Goal: Task Accomplishment & Management: Use online tool/utility

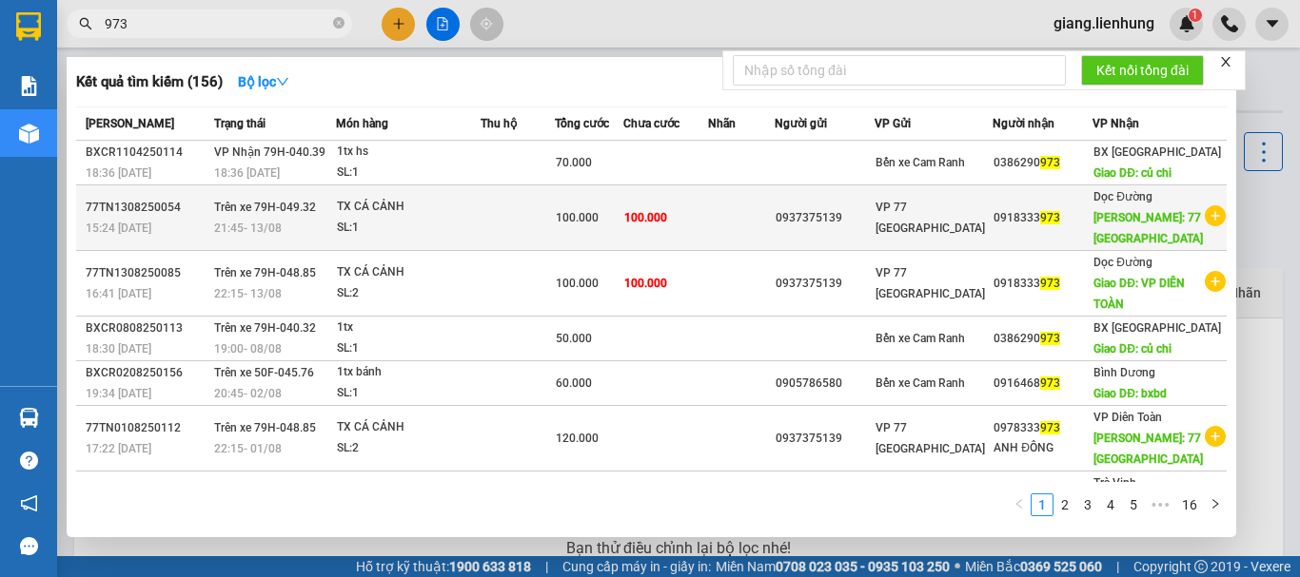
type input "973"
click at [759, 204] on td at bounding box center [741, 219] width 67 height 66
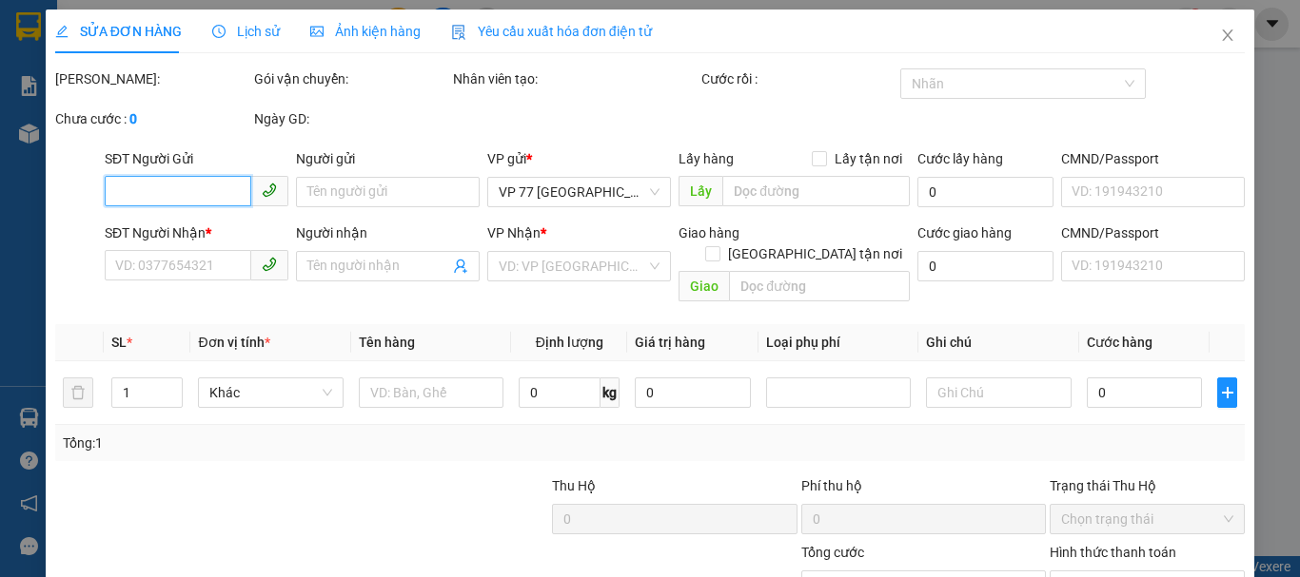
type input "0937375139"
type input "0918333973"
type input "77 [GEOGRAPHIC_DATA]"
type input "100.000"
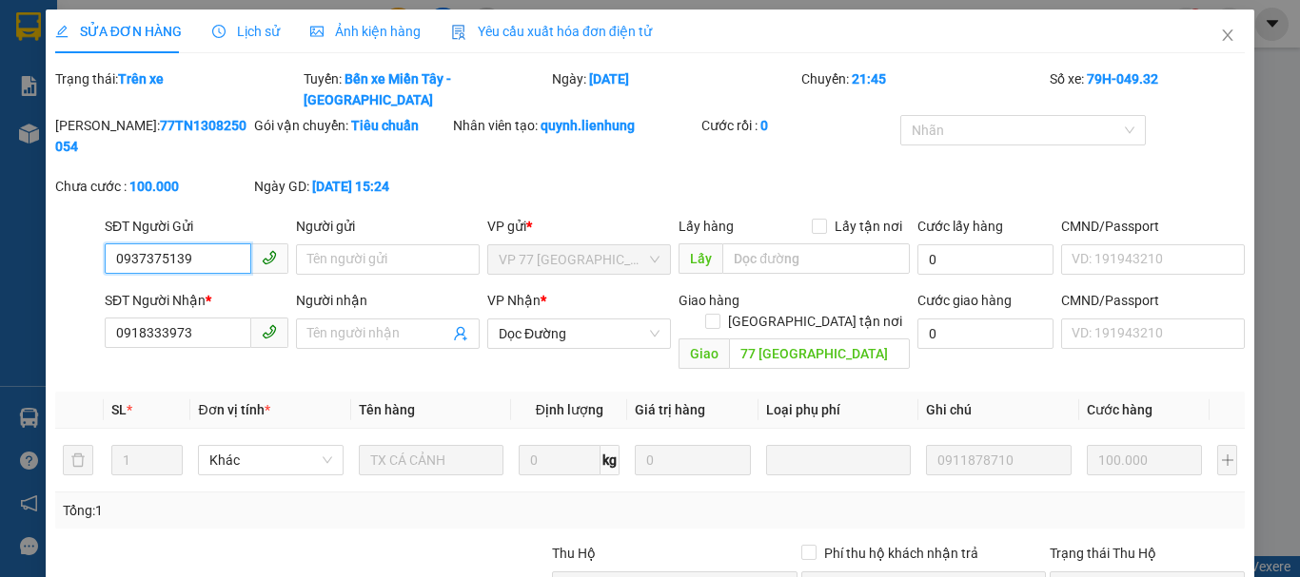
scroll to position [156, 0]
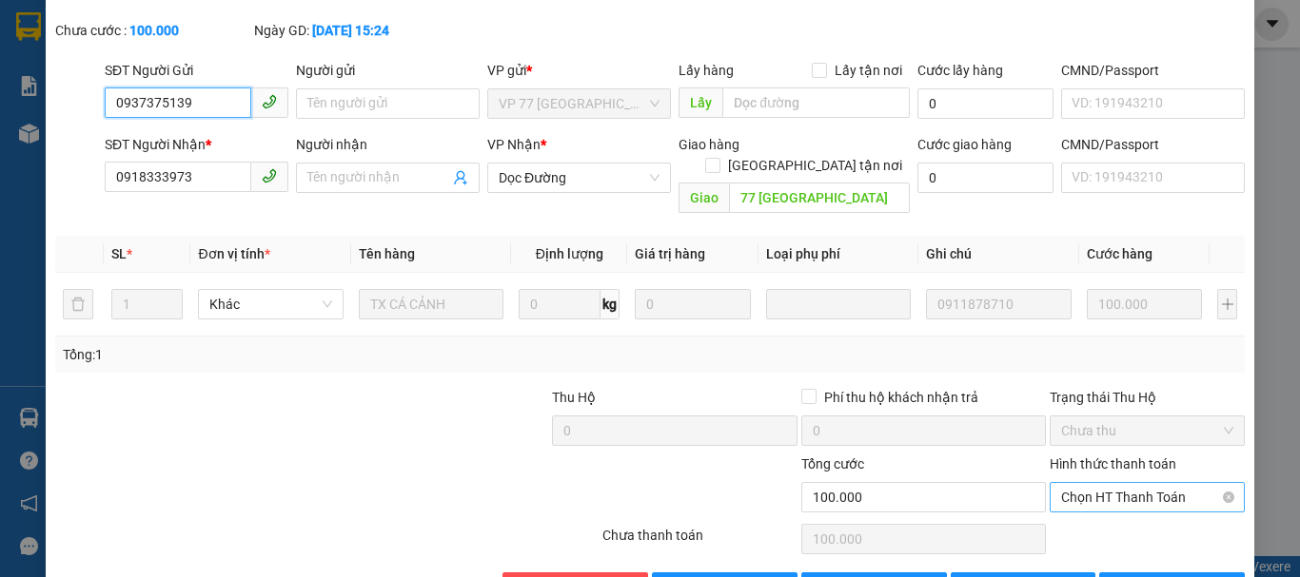
click at [1120, 483] on span "Chọn HT Thanh Toán" at bounding box center [1147, 497] width 172 height 29
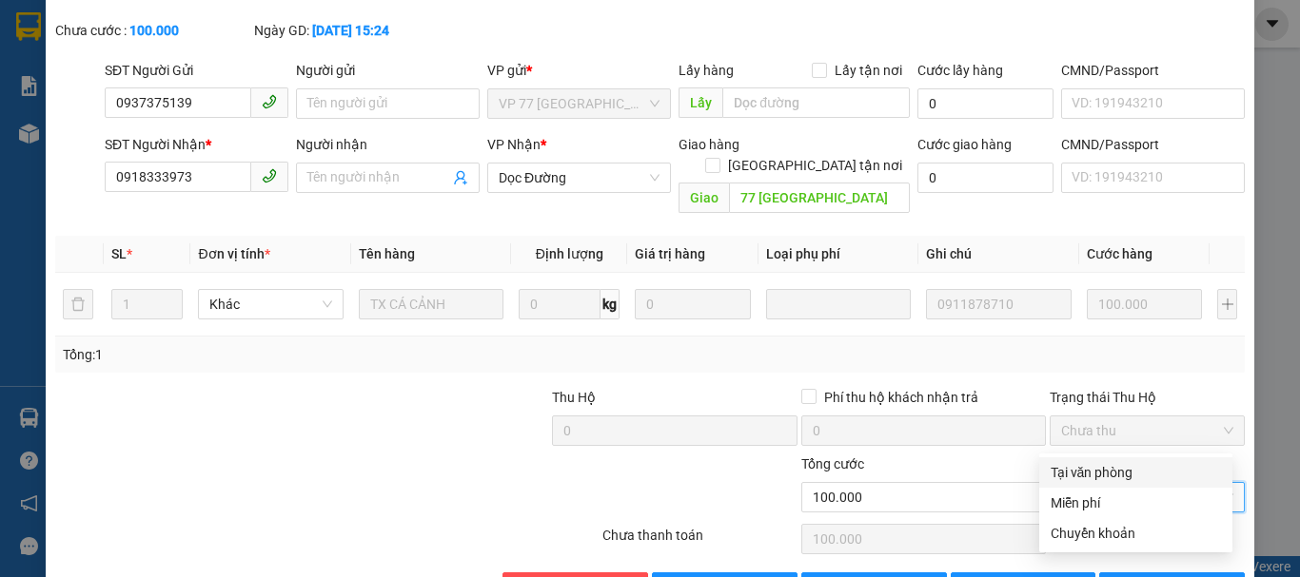
click at [1080, 477] on div "Tại văn phòng" at bounding box center [1135, 472] width 170 height 21
type input "0"
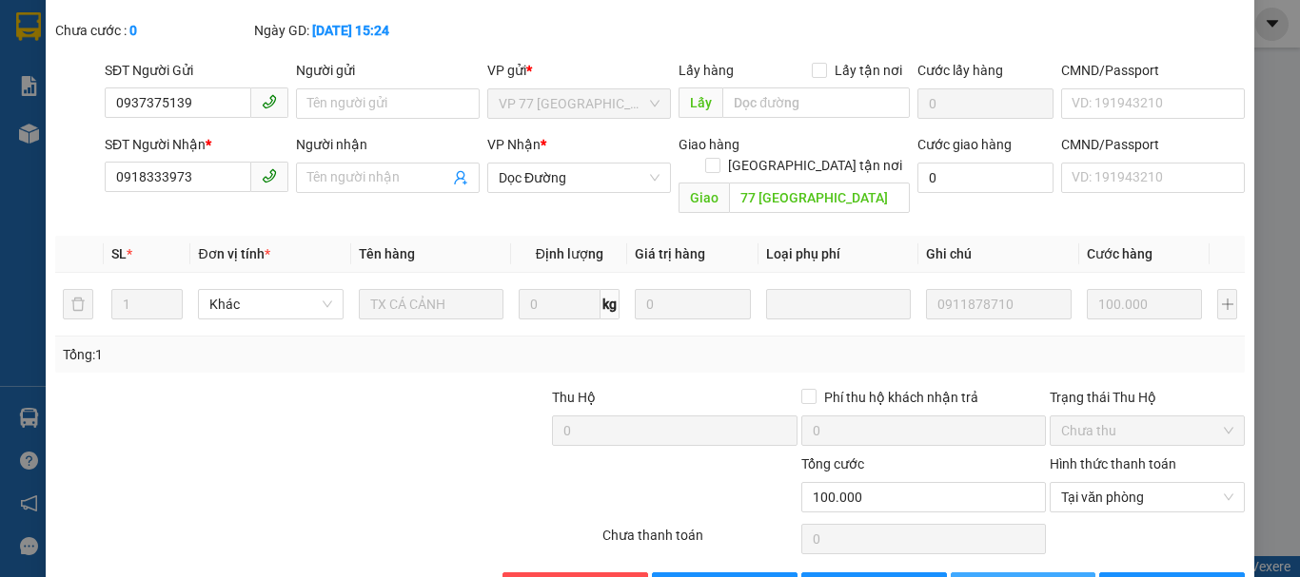
click at [1032, 577] on span "[PERSON_NAME] thay đổi" at bounding box center [1063, 587] width 152 height 21
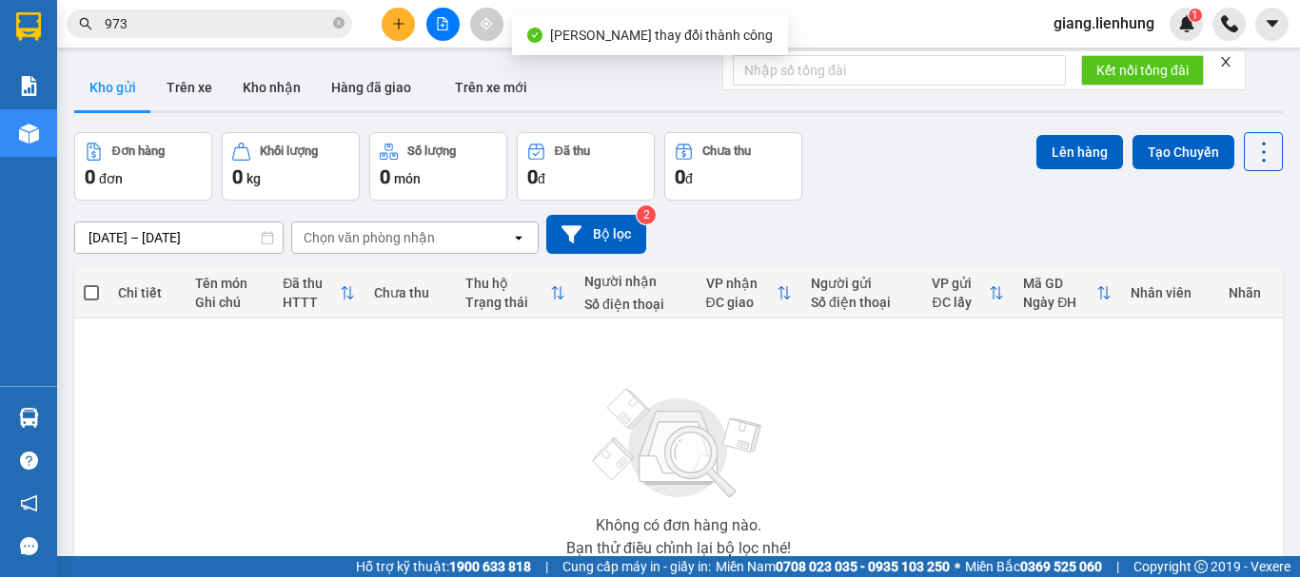
click at [194, 29] on input "973" at bounding box center [217, 23] width 225 height 21
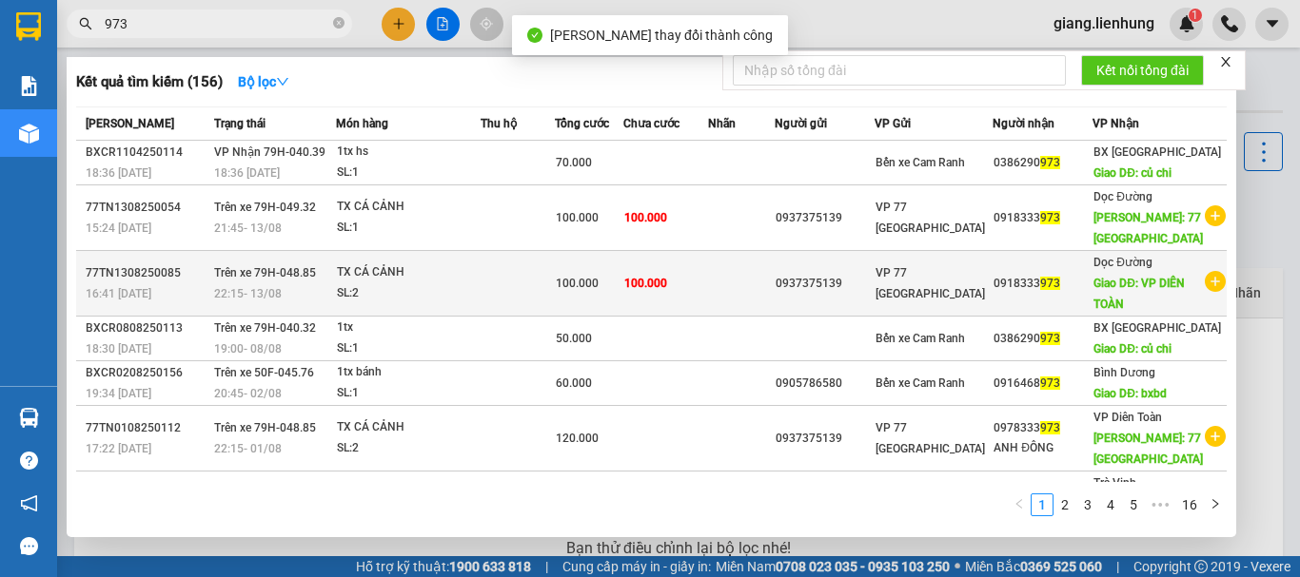
click at [387, 277] on div "TX CÁ CẢNH" at bounding box center [408, 273] width 143 height 21
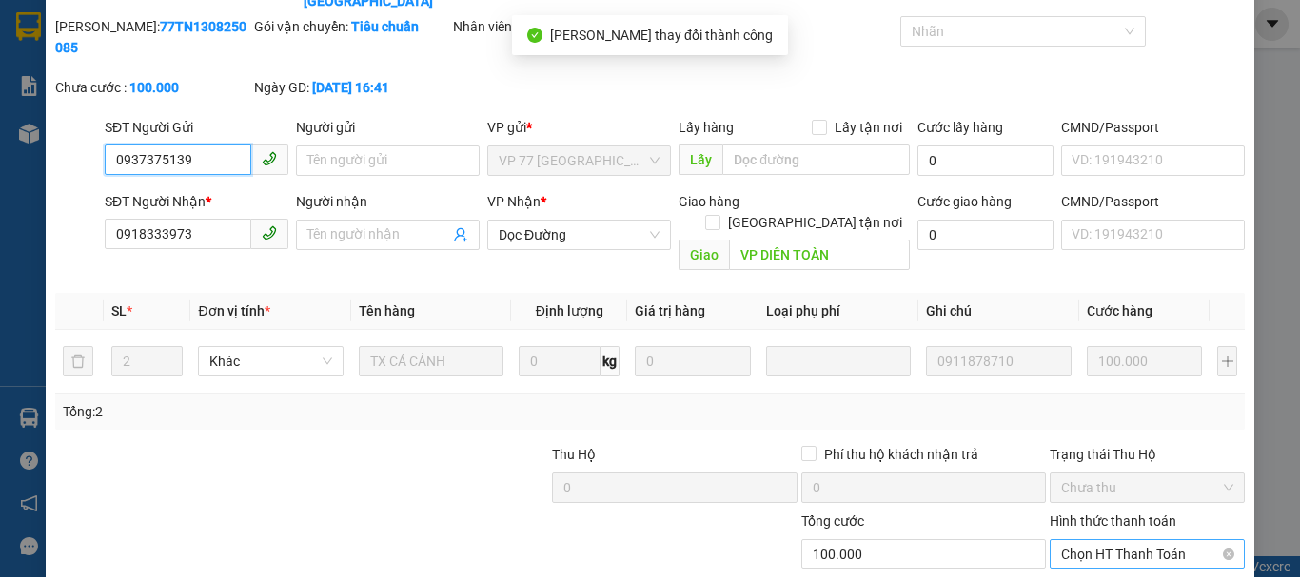
scroll to position [156, 0]
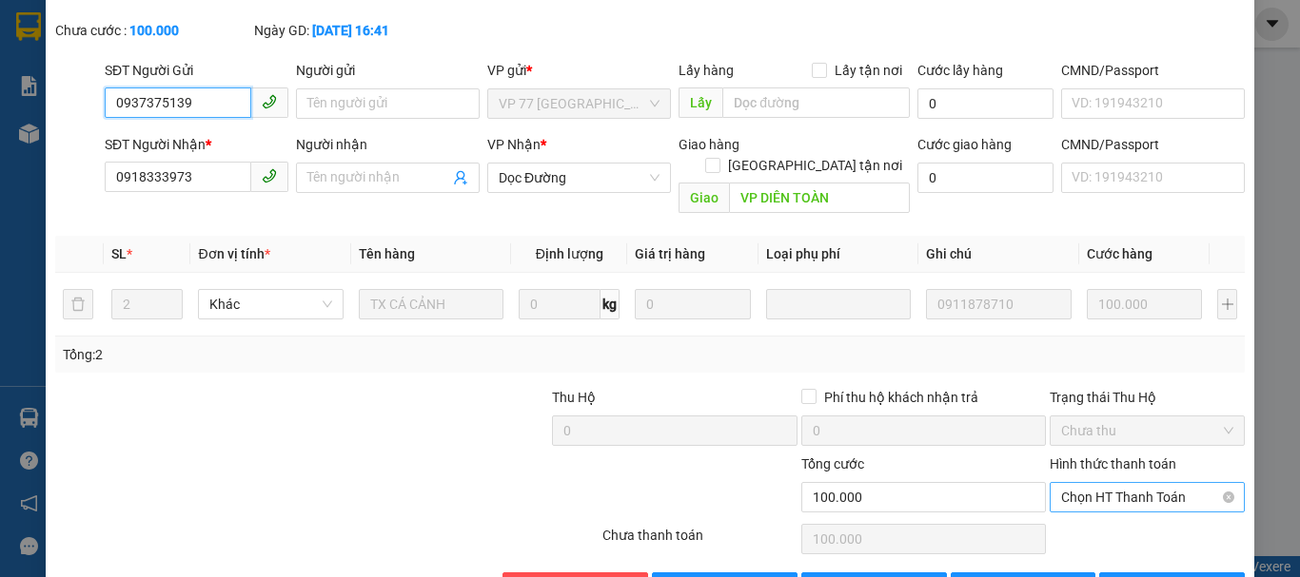
click at [1108, 483] on span "Chọn HT Thanh Toán" at bounding box center [1147, 497] width 172 height 29
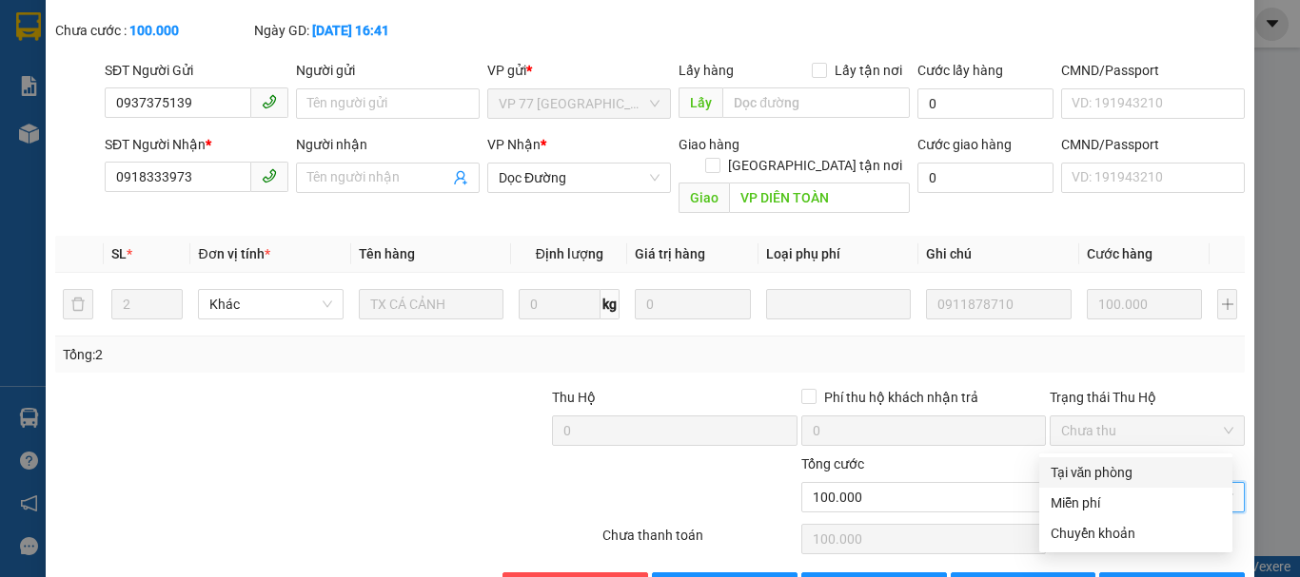
click at [1098, 471] on div "Tại văn phòng" at bounding box center [1135, 472] width 170 height 21
type input "0"
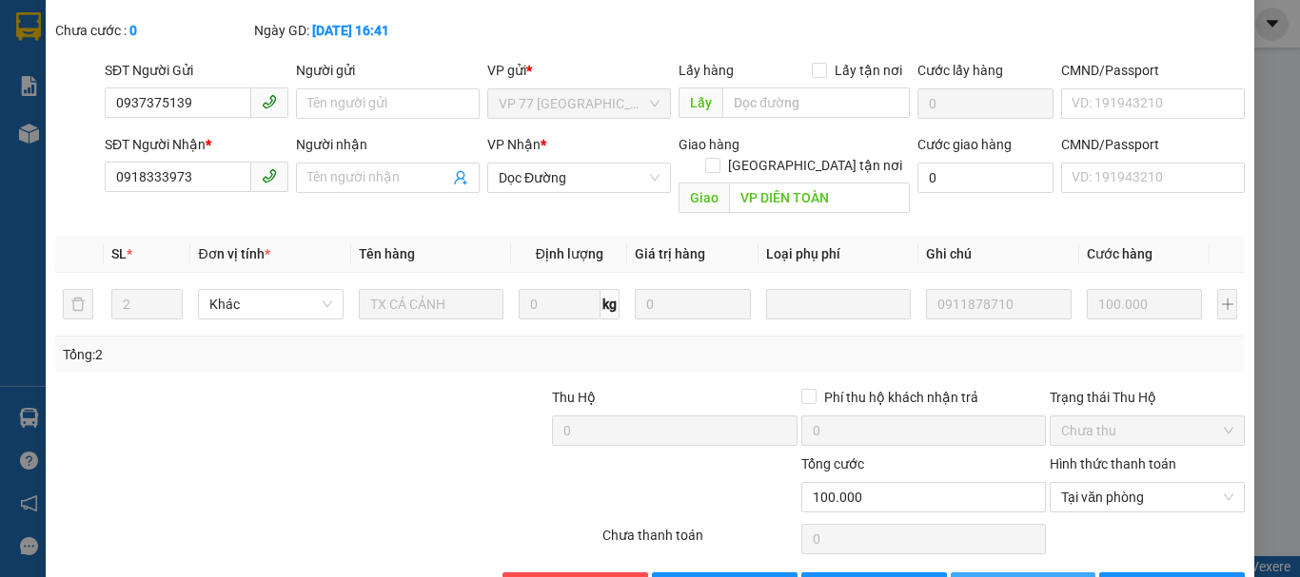
click at [981, 573] on button "[PERSON_NAME] thay đổi" at bounding box center [1023, 588] width 146 height 30
